Goal: Transaction & Acquisition: Purchase product/service

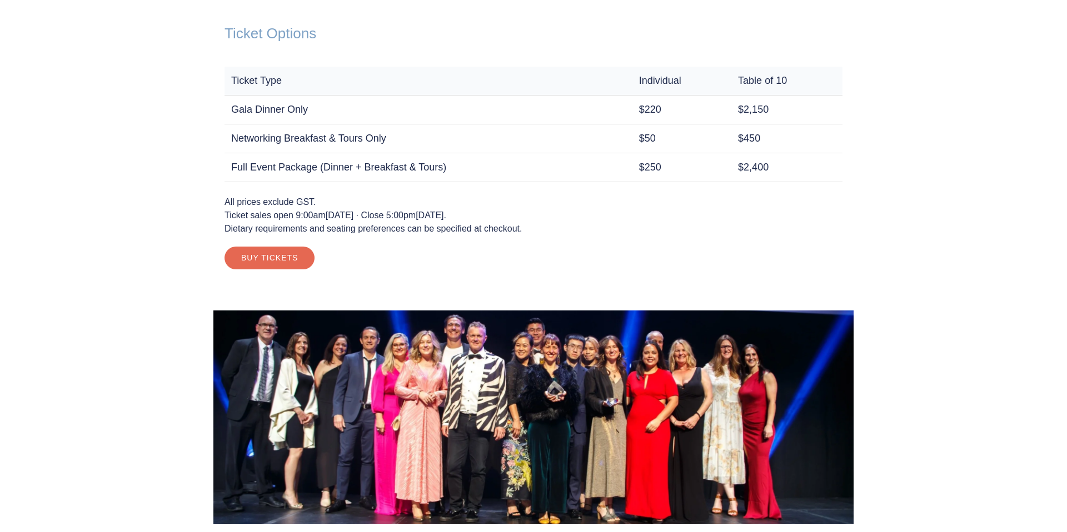
scroll to position [1605, 0]
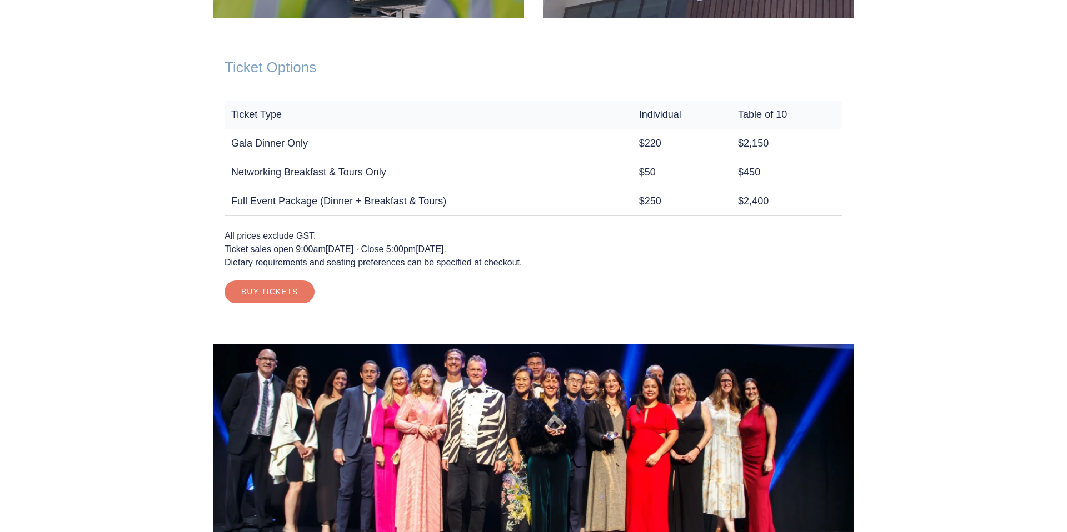
click at [268, 292] on link "Buy Tickets" at bounding box center [270, 292] width 90 height 22
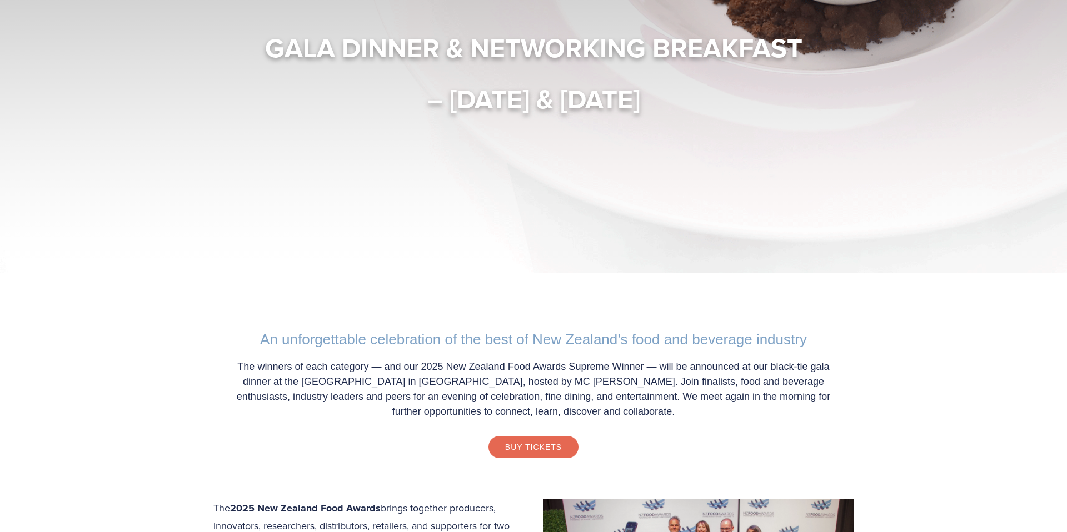
scroll to position [0, 0]
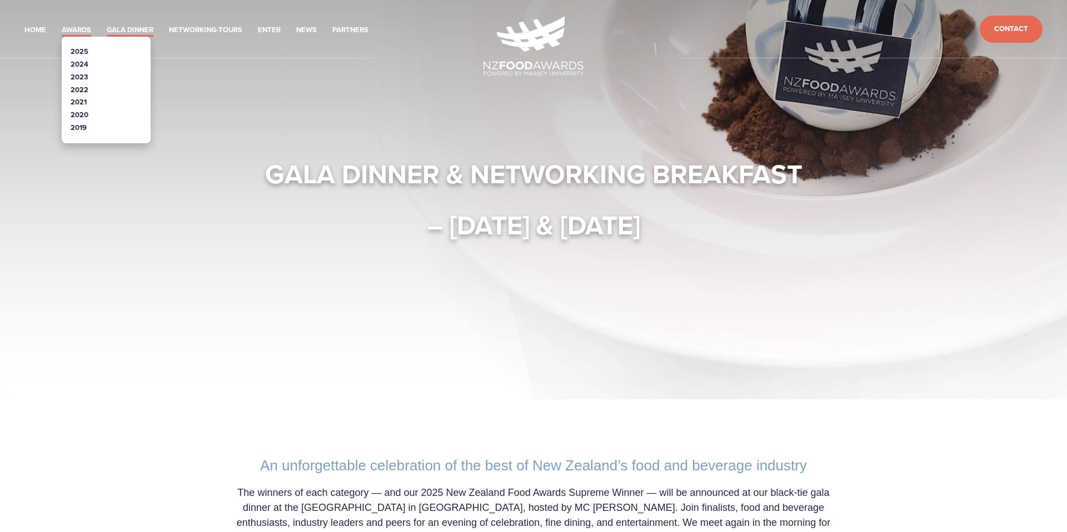
click at [80, 30] on link "Awards" at bounding box center [76, 30] width 29 height 13
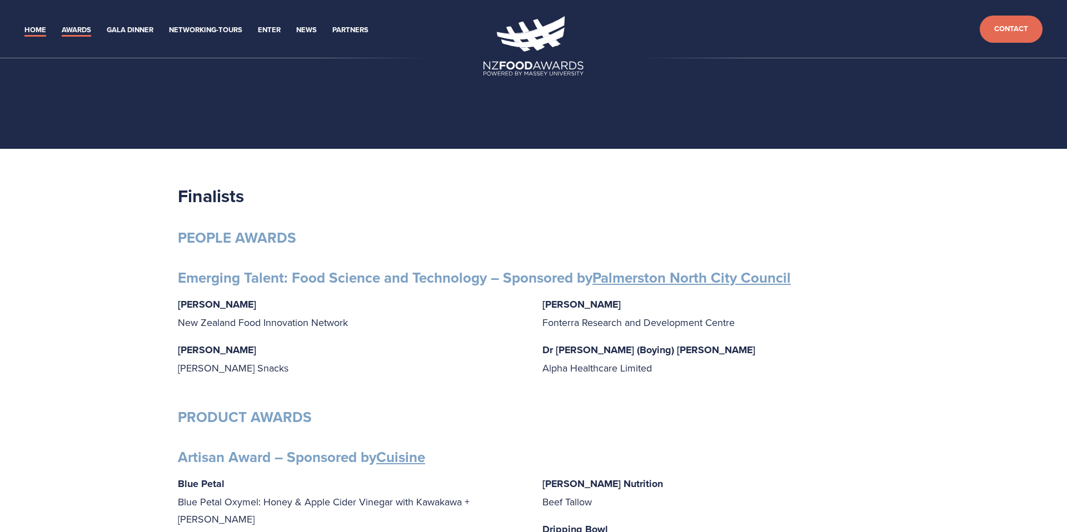
click at [37, 33] on link "Home" at bounding box center [35, 30] width 22 height 13
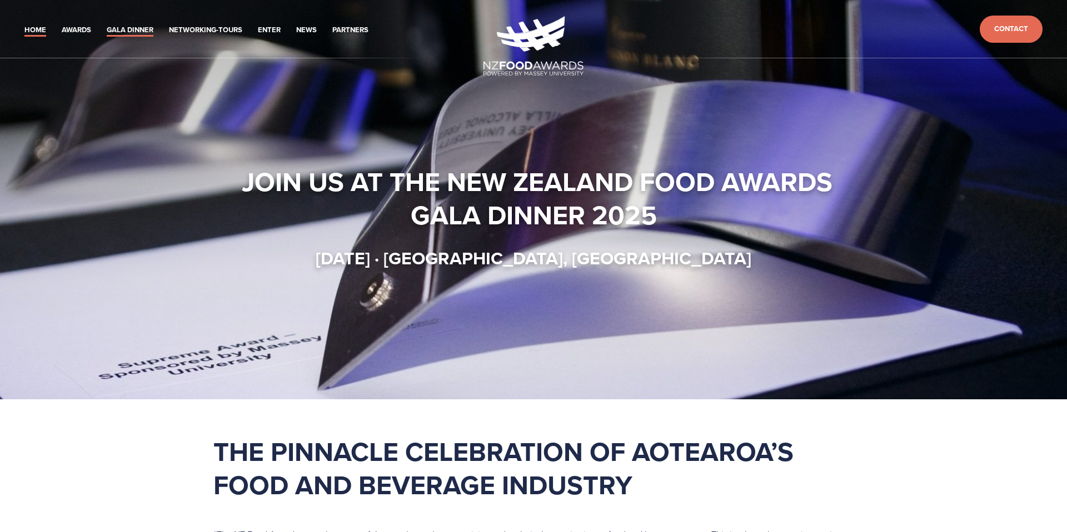
click at [134, 29] on link "Gala Dinner" at bounding box center [130, 30] width 47 height 13
